Goal: Transaction & Acquisition: Purchase product/service

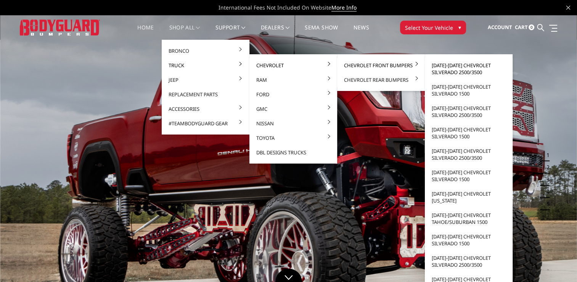
click at [443, 66] on link "[DATE]-[DATE] Chevrolet Silverado 2500/3500" at bounding box center [469, 68] width 82 height 21
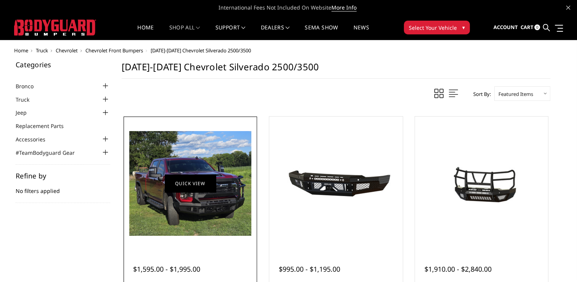
click at [176, 184] on link "Quick view" at bounding box center [190, 183] width 51 height 18
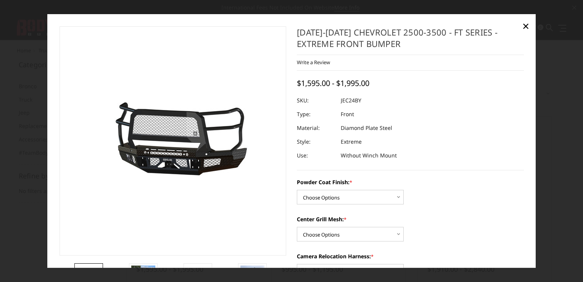
scroll to position [38, 0]
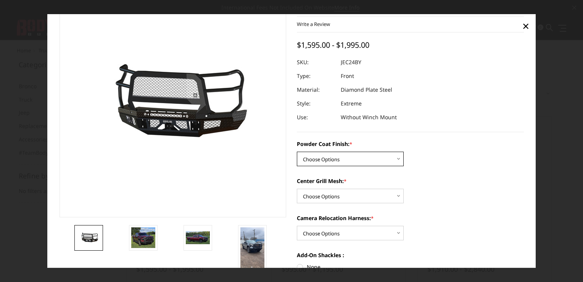
click at [391, 162] on select "Choose Options Bare Metal Gloss Black Powder Coat Textured Black Powder Coat" at bounding box center [350, 159] width 107 height 15
select select "3278"
click at [297, 152] on select "Choose Options Bare Metal Gloss Black Powder Coat Textured Black Powder Coat" at bounding box center [350, 159] width 107 height 15
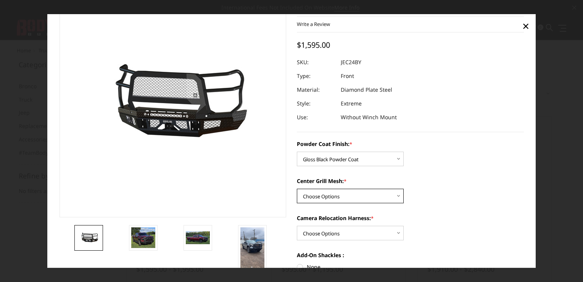
click at [392, 197] on select "Choose Options WITH Expanded Metal in Center Grill WITHOUT Expanded Metal in Ce…" at bounding box center [350, 196] width 107 height 15
select select "3280"
click at [297, 189] on select "Choose Options WITH Expanded Metal in Center Grill WITHOUT Expanded Metal in Ce…" at bounding box center [350, 196] width 107 height 15
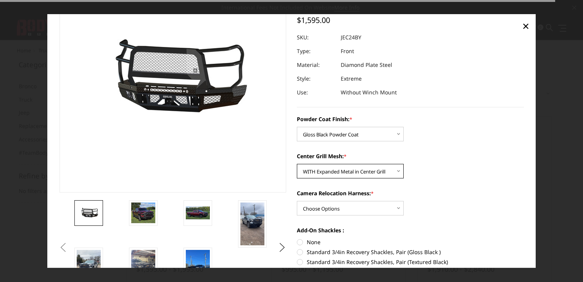
scroll to position [114, 0]
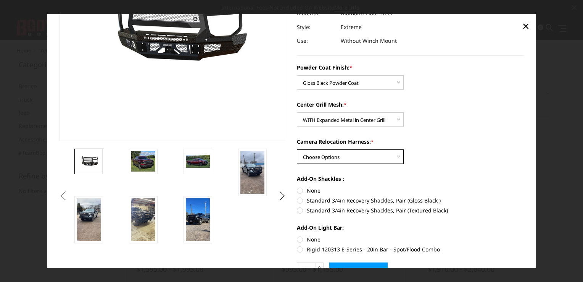
click at [394, 154] on select "Choose Options WITH Camera Relocation Harness WITHOUT Camera Relocation Harness" at bounding box center [350, 156] width 107 height 15
select select "3283"
click at [297, 150] on select "Choose Options WITH Camera Relocation Harness WITHOUT Camera Relocation Harness" at bounding box center [350, 156] width 107 height 15
click at [298, 190] on label "None" at bounding box center [410, 190] width 227 height 8
click at [297, 187] on input "None" at bounding box center [297, 186] width 0 height 0
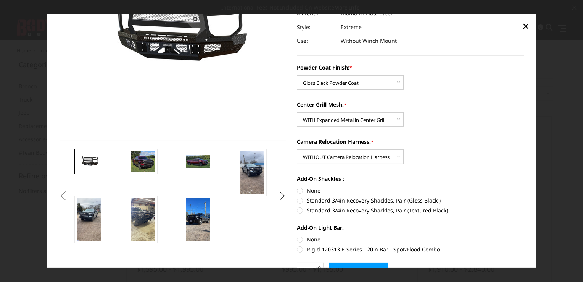
radio input "true"
click at [297, 238] on label "None" at bounding box center [410, 239] width 227 height 8
click at [297, 235] on input "None" at bounding box center [297, 235] width 0 height 0
radio input "true"
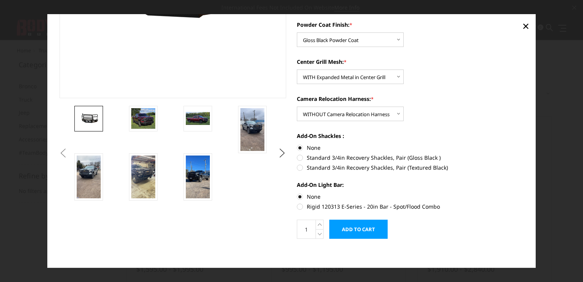
scroll to position [159, 0]
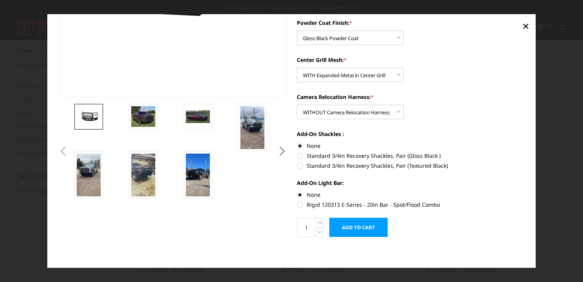
click at [342, 226] on input "Add to Cart" at bounding box center [358, 227] width 58 height 19
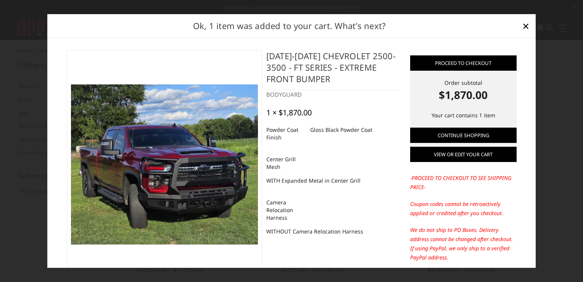
click at [451, 154] on link "View or edit your cart" at bounding box center [463, 154] width 106 height 15
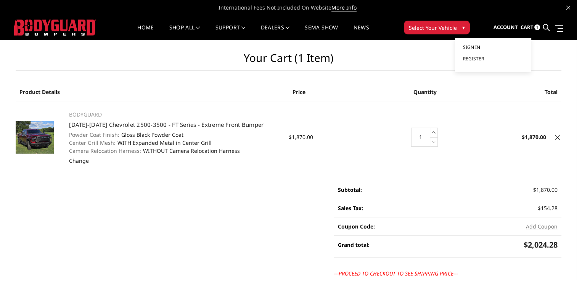
click at [478, 47] on span "Sign in" at bounding box center [471, 47] width 17 height 6
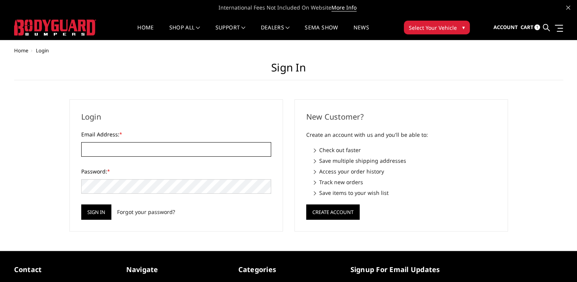
click at [253, 152] on input "Email Address: *" at bounding box center [176, 149] width 190 height 15
type input "cvoll@fivestar-es.net"
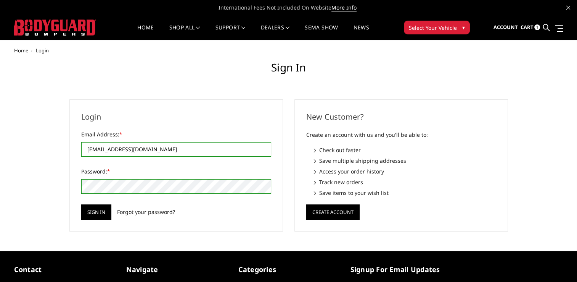
click at [81, 204] on input "Sign in" at bounding box center [96, 211] width 30 height 15
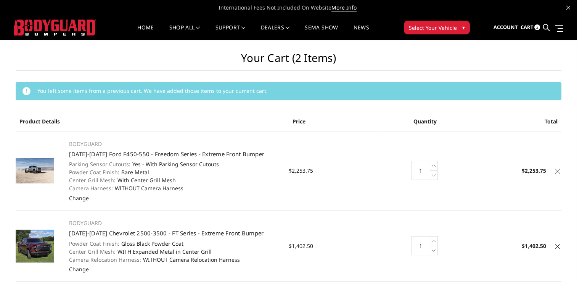
click at [557, 170] on icon at bounding box center [557, 170] width 5 height 5
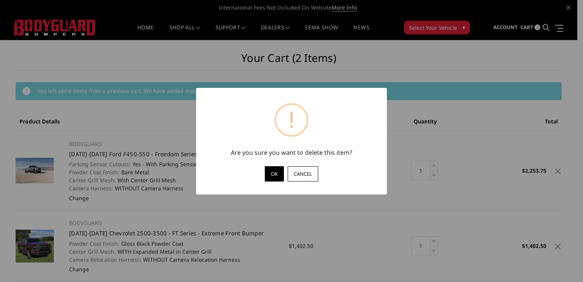
click at [274, 173] on button "OK" at bounding box center [274, 173] width 19 height 15
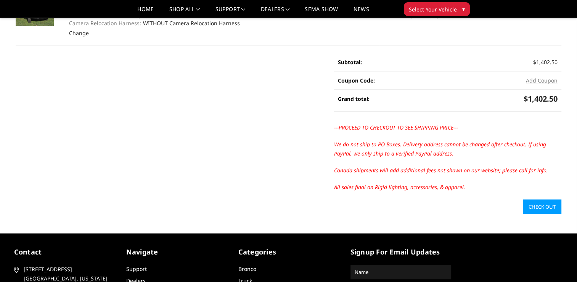
scroll to position [114, 0]
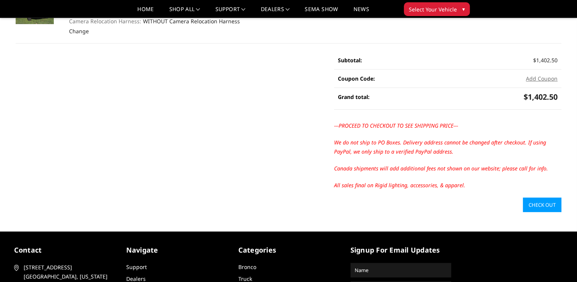
click at [542, 201] on link "Check out" at bounding box center [542, 204] width 39 height 15
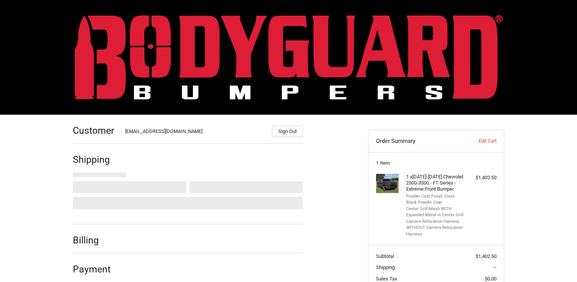
scroll to position [63, 0]
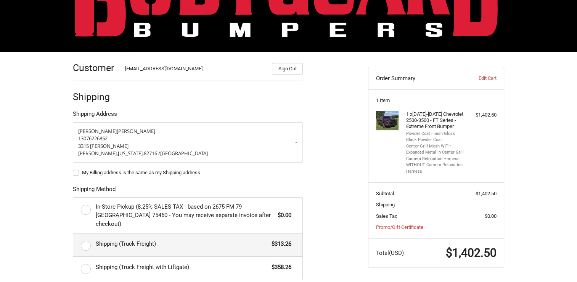
click at [86, 234] on label "Shipping (Truck Freight) $313.26" at bounding box center [187, 244] width 229 height 23
click at [74, 234] on input "Shipping (Truck Freight) $313.26" at bounding box center [73, 233] width 0 height 0
radio input "true"
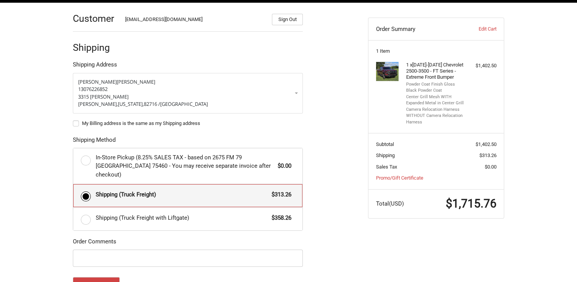
scroll to position [101, 0]
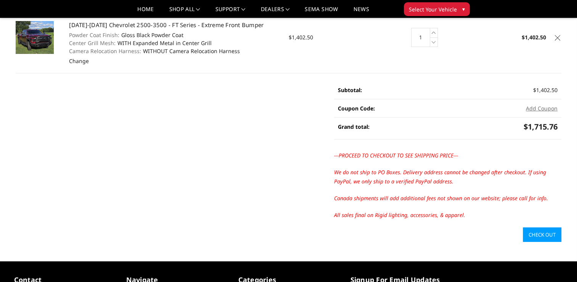
scroll to position [38, 0]
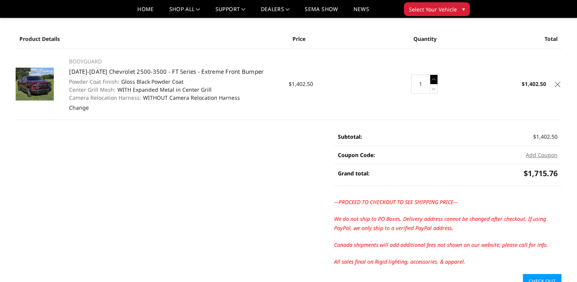
click at [435, 80] on icon at bounding box center [434, 79] width 8 height 10
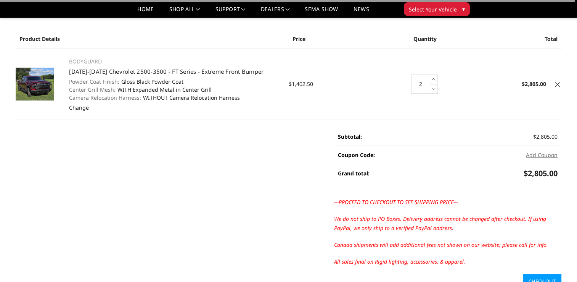
click at [435, 80] on icon at bounding box center [434, 79] width 8 height 10
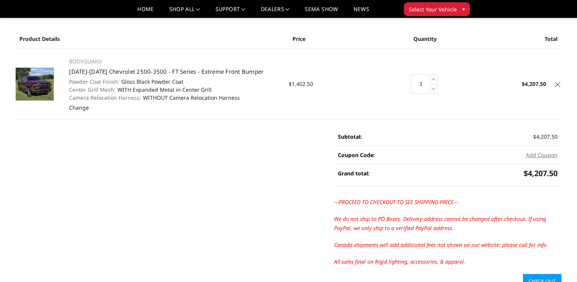
click at [541, 276] on link "Check out" at bounding box center [542, 281] width 39 height 15
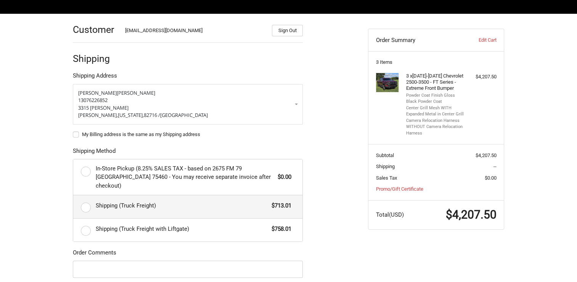
scroll to position [139, 0]
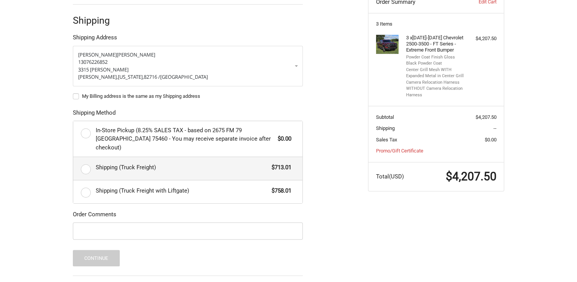
click at [86, 161] on label "Shipping (Truck Freight) $713.01" at bounding box center [187, 168] width 229 height 23
click at [74, 157] on input "Shipping (Truck Freight) $713.01" at bounding box center [73, 157] width 0 height 0
radio input "true"
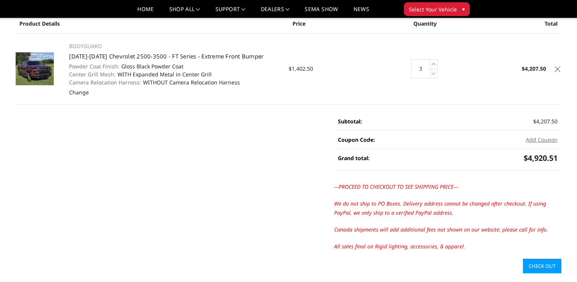
scroll to position [38, 0]
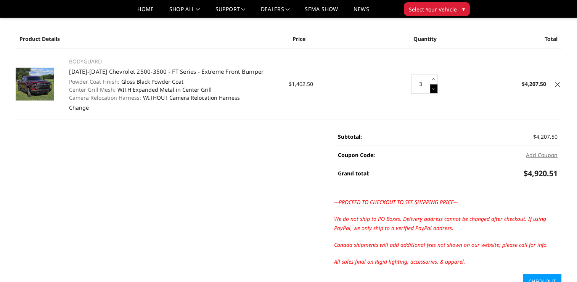
click at [435, 89] on icon at bounding box center [434, 89] width 8 height 10
click at [433, 89] on icon at bounding box center [434, 89] width 8 height 10
click at [542, 275] on link "Check out" at bounding box center [542, 281] width 39 height 15
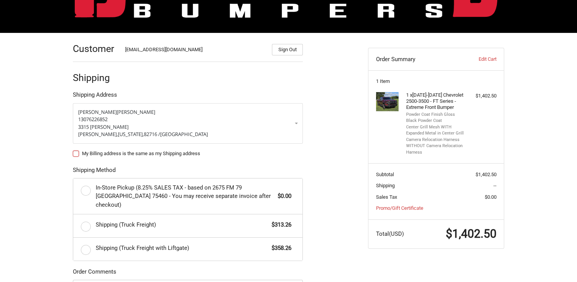
scroll to position [87, 0]
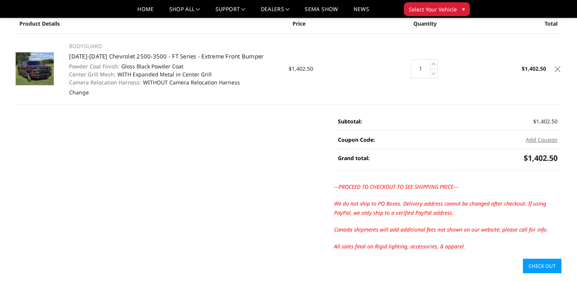
scroll to position [38, 0]
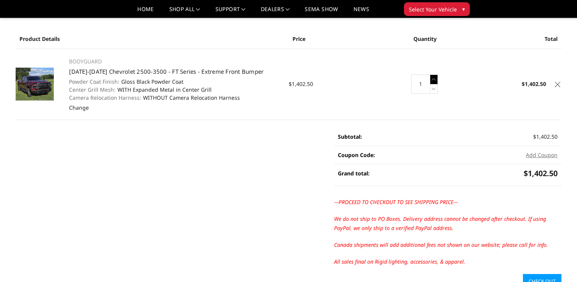
click at [433, 79] on icon at bounding box center [434, 79] width 8 height 10
click at [533, 277] on link "Check out" at bounding box center [542, 281] width 39 height 15
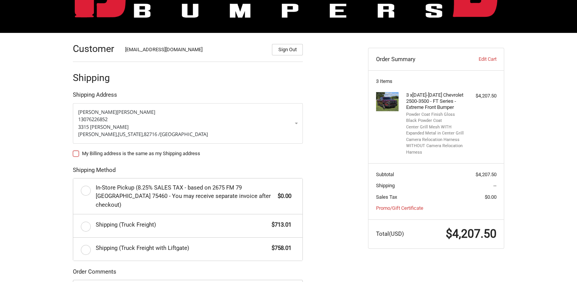
scroll to position [87, 0]
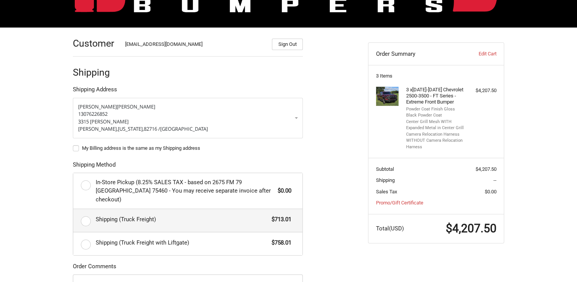
click at [85, 211] on label "Shipping (Truck Freight) $713.01" at bounding box center [187, 220] width 229 height 23
click at [74, 209] on input "Shipping (Truck Freight) $713.01" at bounding box center [73, 209] width 0 height 0
radio input "true"
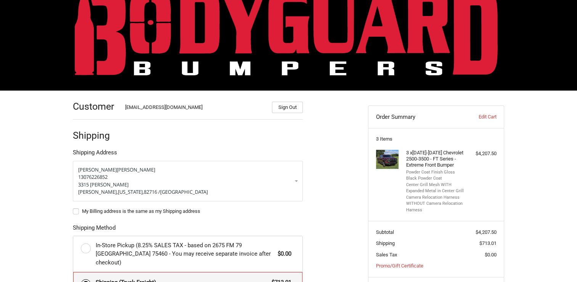
scroll to position [11, 0]
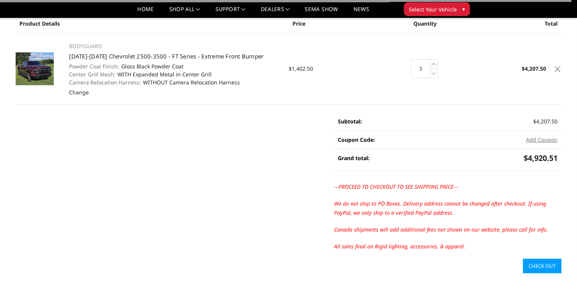
scroll to position [38, 0]
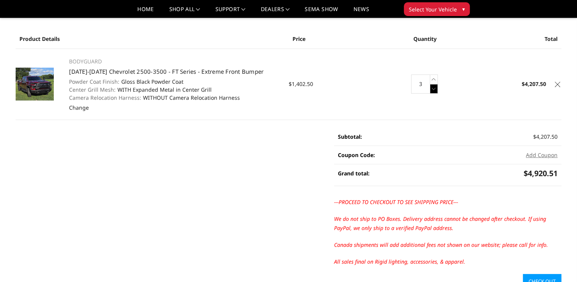
click at [435, 88] on icon at bounding box center [434, 89] width 8 height 10
click at [535, 277] on link "Check out" at bounding box center [542, 281] width 39 height 15
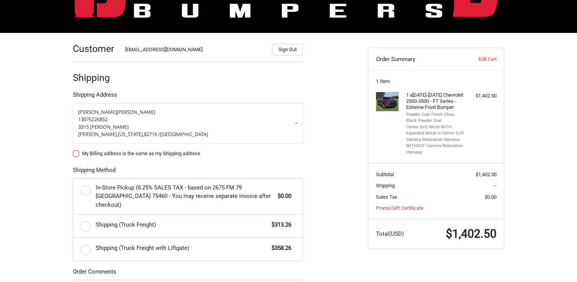
scroll to position [87, 0]
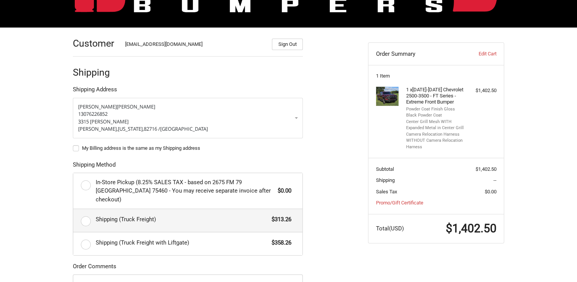
click at [85, 211] on label "Shipping (Truck Freight) $313.26" at bounding box center [187, 220] width 229 height 23
click at [74, 209] on input "Shipping (Truck Freight) $313.26" at bounding box center [73, 209] width 0 height 0
radio input "true"
